Goal: Task Accomplishment & Management: Use online tool/utility

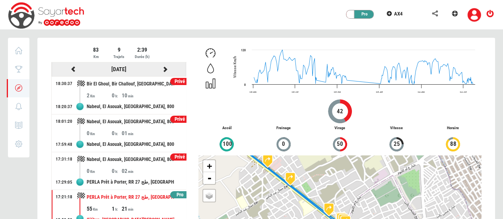
click at [161, 69] on icon at bounding box center [164, 69] width 7 height 6
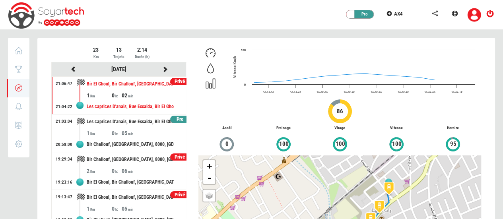
click at [176, 117] on div "Pro" at bounding box center [179, 120] width 19 height 8
click at [174, 117] on div "Pro" at bounding box center [179, 120] width 19 height 8
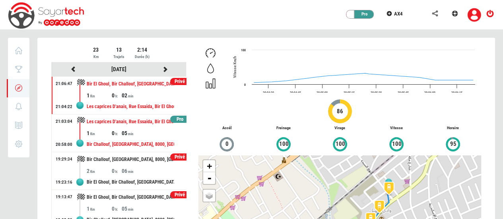
click at [108, 132] on div "1" at bounding box center [99, 133] width 25 height 8
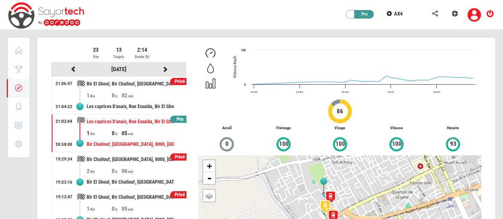
click at [172, 119] on div "Pro" at bounding box center [179, 120] width 19 height 8
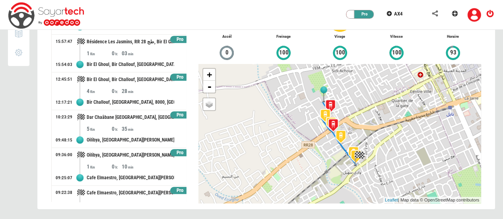
scroll to position [272, 0]
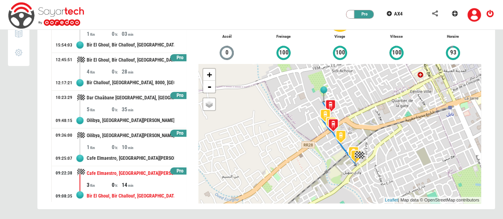
click at [102, 186] on div "3" at bounding box center [99, 185] width 25 height 8
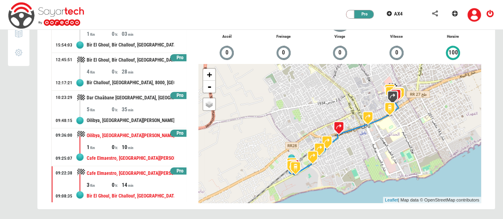
click at [99, 143] on div "1" at bounding box center [99, 147] width 25 height 8
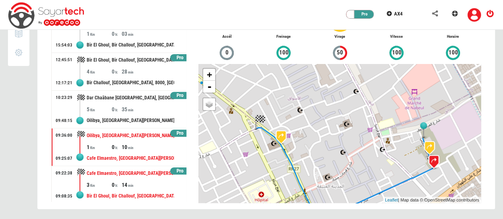
click at [91, 175] on div "Cafe Elmaestro, Rue Ahmed Tlili, Al Hadaek, Nabeul, 8011, Tunisie" at bounding box center [131, 173] width 88 height 15
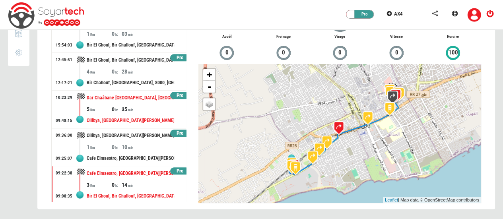
click at [97, 99] on div "Dar Chaâbane El Fehri, Nabeul, El Asouak, Nabeul, 8011, Tunisie" at bounding box center [131, 98] width 88 height 15
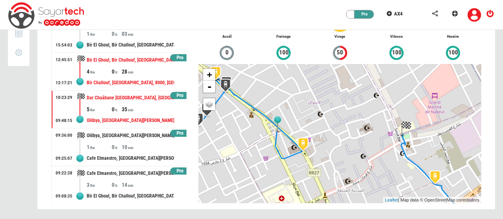
click at [101, 58] on div "Bir El Ghoul, Bir Challouf, Neapolis, Nabeul, 8000, Tunisie" at bounding box center [131, 60] width 88 height 15
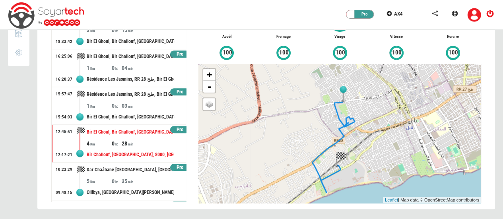
scroll to position [199, 0]
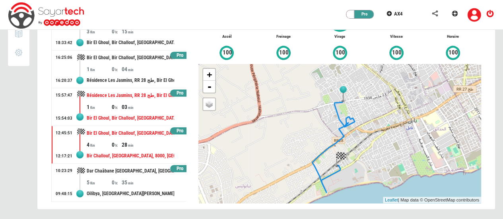
click at [119, 98] on div "Résidence Les Jasmins, RR 28 طج, Bir El Ghoul, Bir Challouf, Neapolis, Nabeul, …" at bounding box center [131, 95] width 88 height 15
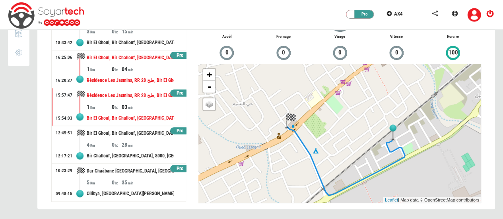
click at [121, 60] on div "Bir El Ghoul, Bir Challouf, Neapolis, Nabeul, 8000, Tunisie" at bounding box center [131, 58] width 88 height 15
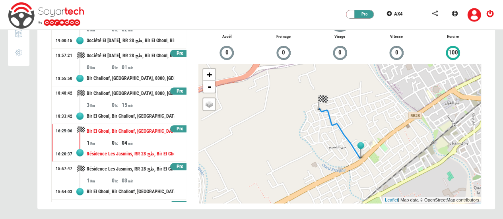
scroll to position [123, 0]
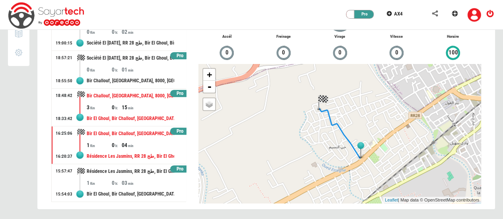
click at [136, 107] on div "15" at bounding box center [134, 107] width 25 height 8
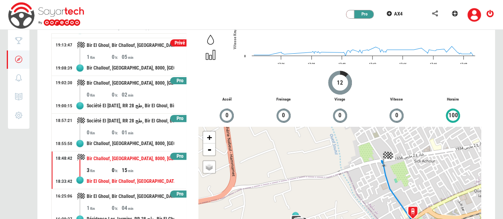
scroll to position [28, 0]
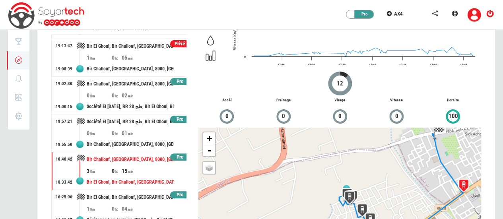
click at [177, 118] on div "Pro" at bounding box center [179, 120] width 19 height 8
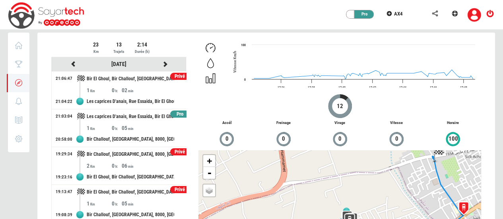
scroll to position [5, 0]
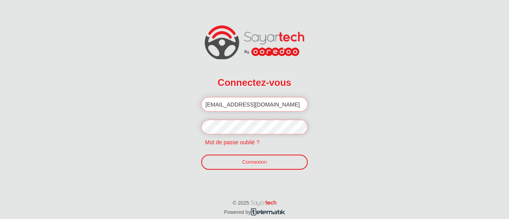
click at [239, 163] on link "Connexion" at bounding box center [254, 162] width 107 height 15
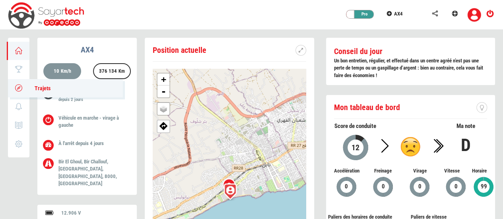
click at [10, 89] on link "Trajets" at bounding box center [65, 88] width 115 height 18
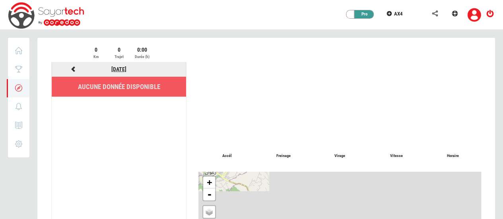
click at [115, 68] on link "27/09/2025" at bounding box center [118, 69] width 15 height 6
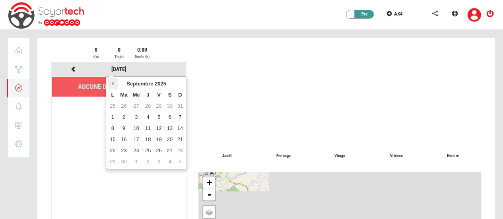
click at [113, 80] on th at bounding box center [113, 83] width 10 height 11
click at [146, 119] on td "5" at bounding box center [147, 117] width 11 height 11
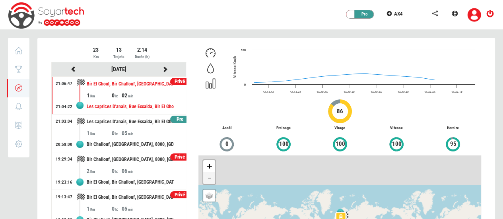
click at [170, 118] on div "Pro" at bounding box center [179, 120] width 19 height 8
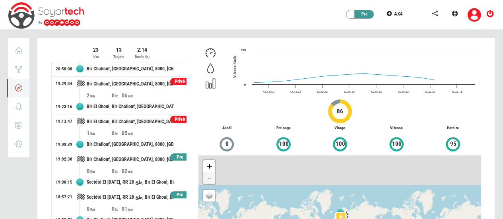
scroll to position [78, 0]
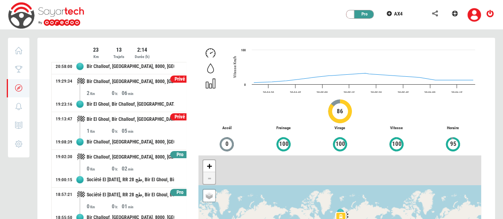
click at [176, 153] on div "Pro" at bounding box center [179, 155] width 19 height 8
click at [175, 192] on div "Pro" at bounding box center [179, 193] width 19 height 8
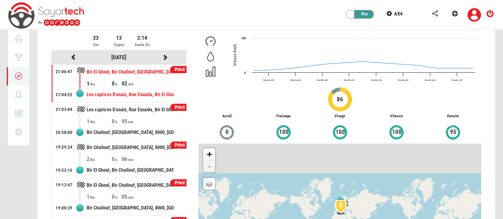
scroll to position [0, 0]
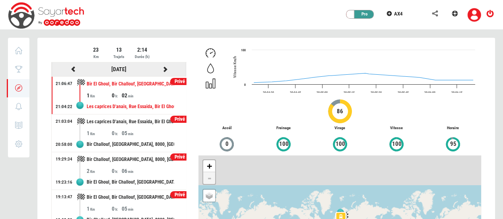
click at [161, 67] on icon at bounding box center [164, 69] width 7 height 6
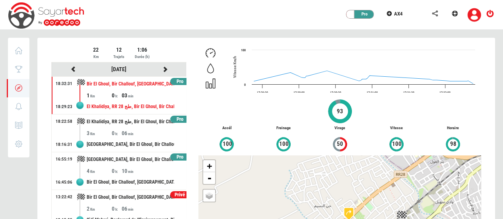
click at [173, 80] on div "Pro" at bounding box center [179, 82] width 19 height 8
click at [173, 117] on div "Pro" at bounding box center [179, 120] width 19 height 8
click at [173, 156] on div "Pro" at bounding box center [179, 158] width 19 height 8
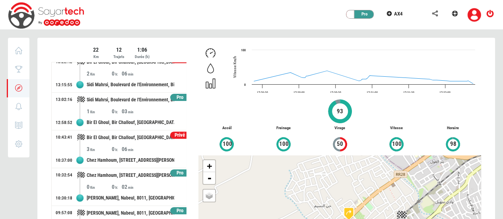
scroll to position [136, 0]
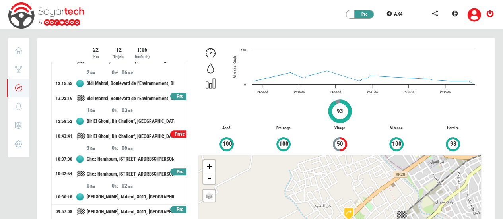
click at [173, 93] on div "Pro" at bounding box center [179, 97] width 19 height 8
click at [173, 171] on div "Pro" at bounding box center [179, 172] width 19 height 8
click at [170, 207] on div "Pro" at bounding box center [179, 210] width 19 height 8
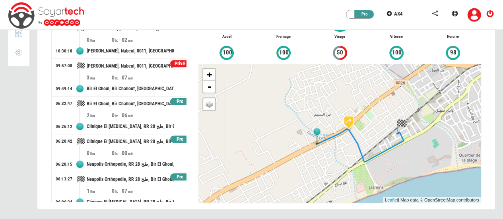
scroll to position [235, 0]
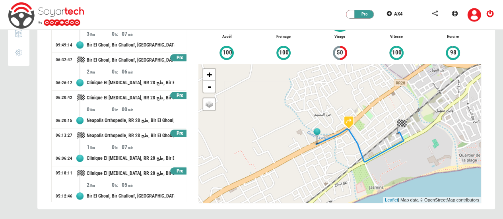
click at [171, 54] on div "Pro" at bounding box center [179, 58] width 19 height 8
click at [173, 93] on div "Pro" at bounding box center [179, 96] width 19 height 8
click at [171, 132] on div "Pro" at bounding box center [179, 134] width 19 height 8
click at [171, 169] on div "Pro" at bounding box center [179, 171] width 19 height 8
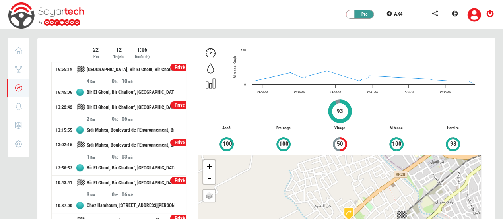
scroll to position [0, 0]
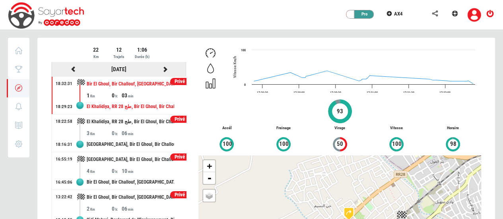
click at [161, 69] on icon at bounding box center [164, 69] width 7 height 6
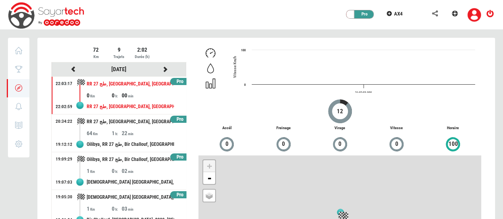
click at [173, 78] on div "Pro" at bounding box center [179, 82] width 19 height 8
click at [175, 117] on div "Pro" at bounding box center [179, 120] width 19 height 8
click at [174, 156] on div "Pro" at bounding box center [179, 158] width 19 height 8
click at [175, 195] on div "Pro" at bounding box center [179, 195] width 19 height 8
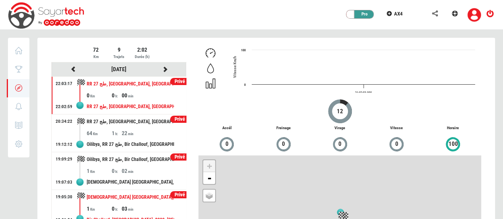
drag, startPoint x: 183, startPoint y: 198, endPoint x: 165, endPoint y: 191, distance: 19.5
click at [165, 191] on div "Mosquée Sidi Achour, Avenue Habib Thameur, Bir El Ghoul, Bir Challouf, Neapolis…" at bounding box center [131, 197] width 88 height 15
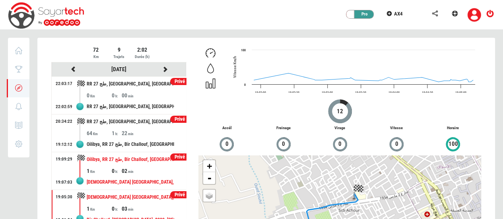
drag, startPoint x: 179, startPoint y: 218, endPoint x: 138, endPoint y: 168, distance: 64.8
click at [138, 168] on div "02" at bounding box center [134, 171] width 25 height 8
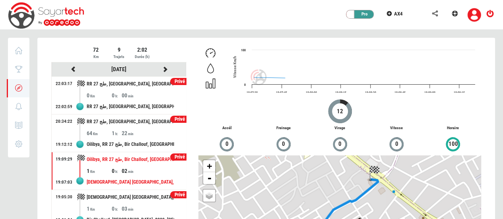
click at [173, 167] on div at bounding box center [266, 174] width 458 height 273
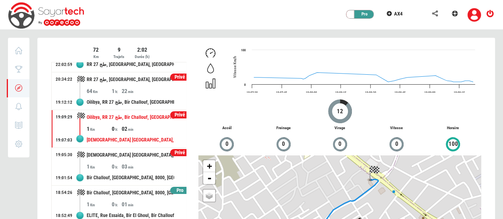
scroll to position [45, 0]
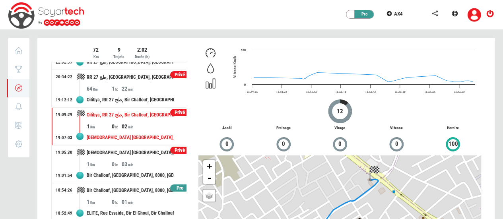
click at [175, 185] on div "Pro" at bounding box center [179, 189] width 19 height 8
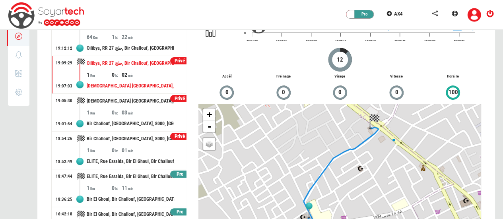
scroll to position [85, 0]
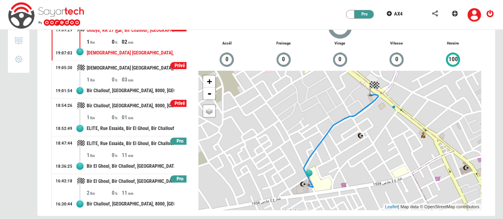
click at [170, 139] on div "Pro" at bounding box center [179, 142] width 19 height 8
click at [175, 175] on div "Pro" at bounding box center [179, 179] width 19 height 8
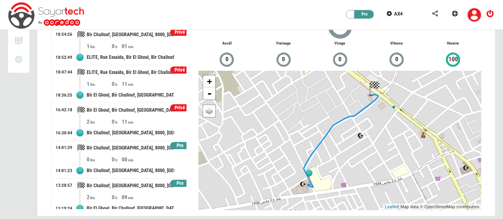
scroll to position [122, 0]
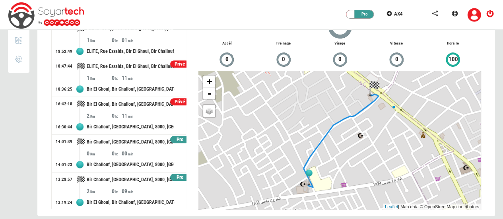
click at [174, 138] on div "Pro" at bounding box center [179, 140] width 19 height 8
click at [178, 176] on div "Pro" at bounding box center [179, 178] width 19 height 8
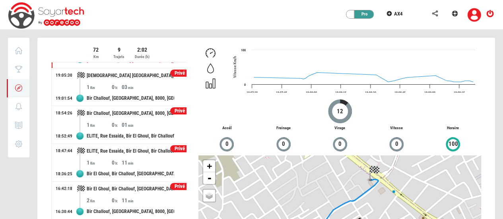
scroll to position [0, 0]
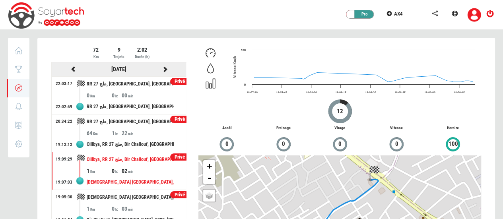
click at [161, 67] on icon at bounding box center [164, 69] width 7 height 6
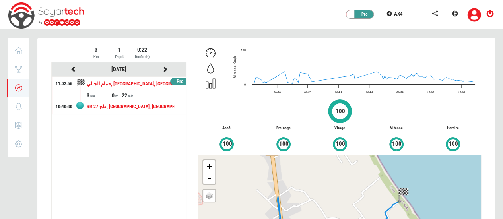
click at [181, 80] on div "Pro" at bounding box center [179, 82] width 19 height 8
click at [164, 68] on icon at bounding box center [164, 69] width 7 height 6
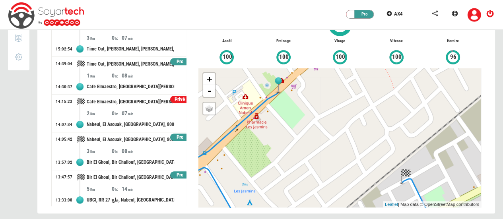
scroll to position [91, 0]
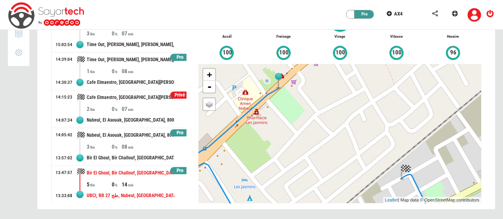
click at [100, 191] on div "UBCI, RR 27 طج, Nabeul, El Asouak, Nabeul, 8000, Tunisie" at bounding box center [131, 196] width 88 height 15
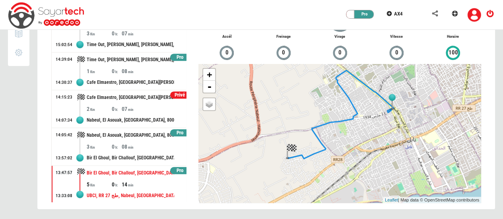
click at [101, 151] on div "Bir El Ghoul, Bir Challouf, Neapolis, Nabeul, 8000, Tunisie" at bounding box center [131, 158] width 88 height 15
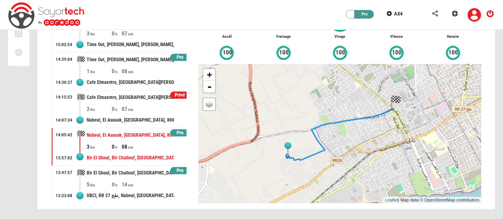
click at [173, 91] on div "Privé" at bounding box center [179, 95] width 19 height 8
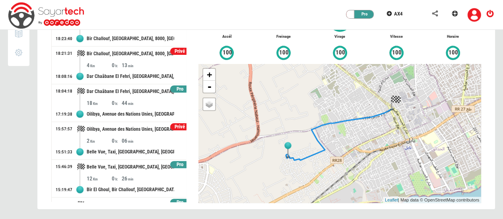
scroll to position [0, 0]
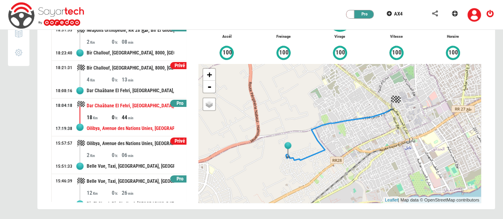
click at [115, 113] on div "0" at bounding box center [117, 117] width 10 height 8
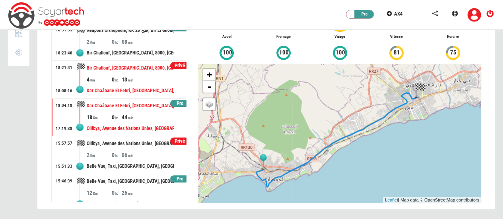
click at [113, 79] on div "0" at bounding box center [117, 80] width 10 height 8
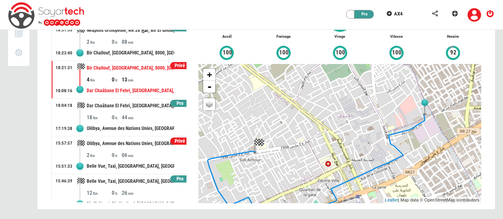
click at [180, 62] on div "Privé" at bounding box center [179, 66] width 19 height 8
click at [176, 140] on div "Privé" at bounding box center [179, 142] width 19 height 8
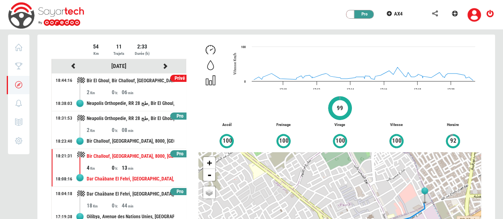
scroll to position [3, 0]
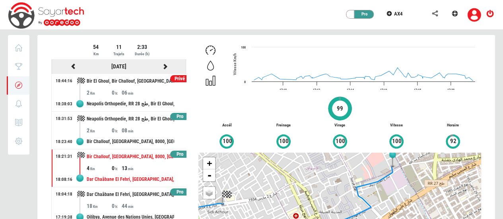
click at [163, 65] on icon at bounding box center [164, 67] width 7 height 6
